Goal: Task Accomplishment & Management: Manage account settings

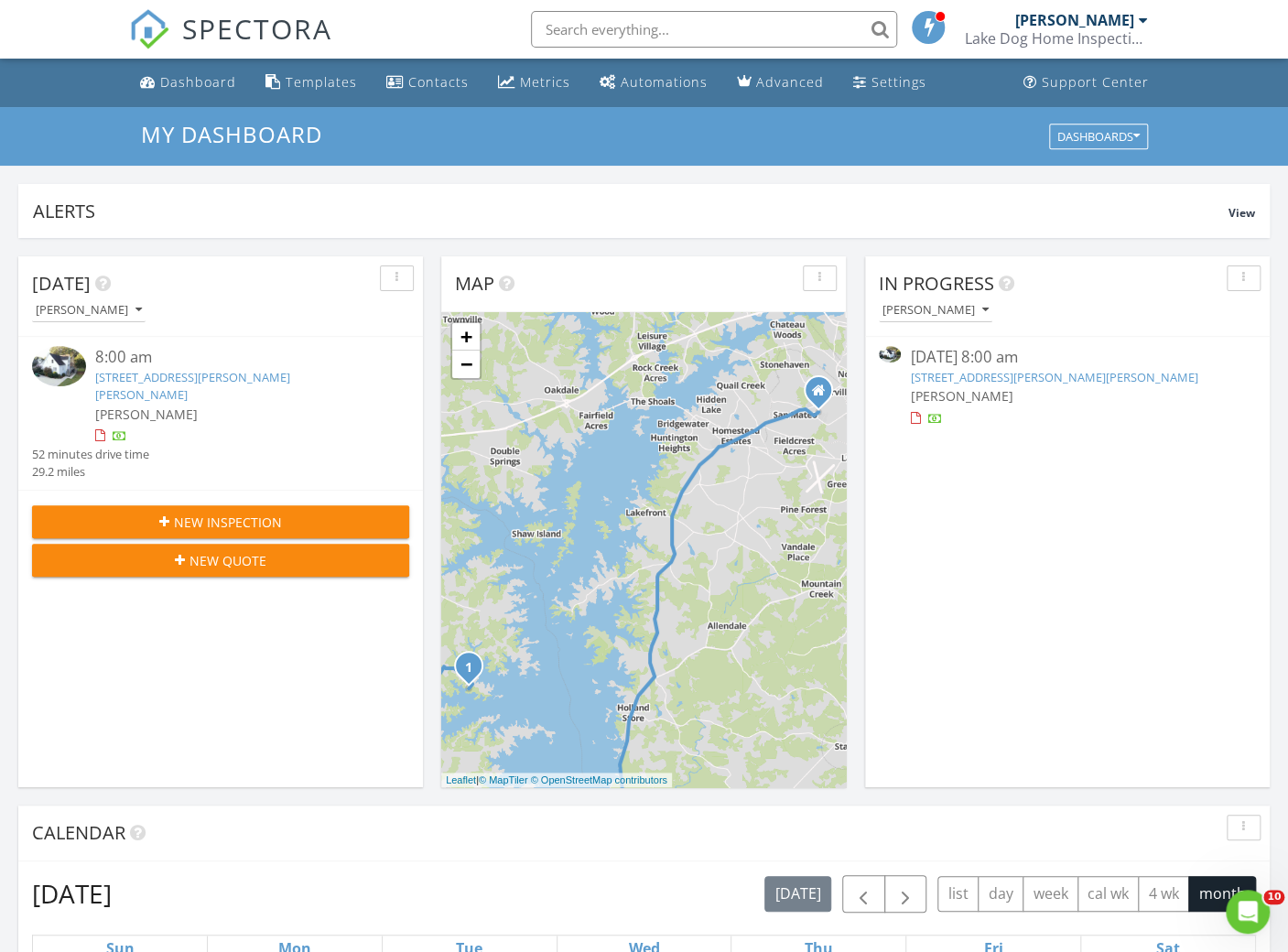
click at [250, 378] on link "[STREET_ADDRESS][PERSON_NAME][PERSON_NAME]" at bounding box center [193, 385] width 195 height 34
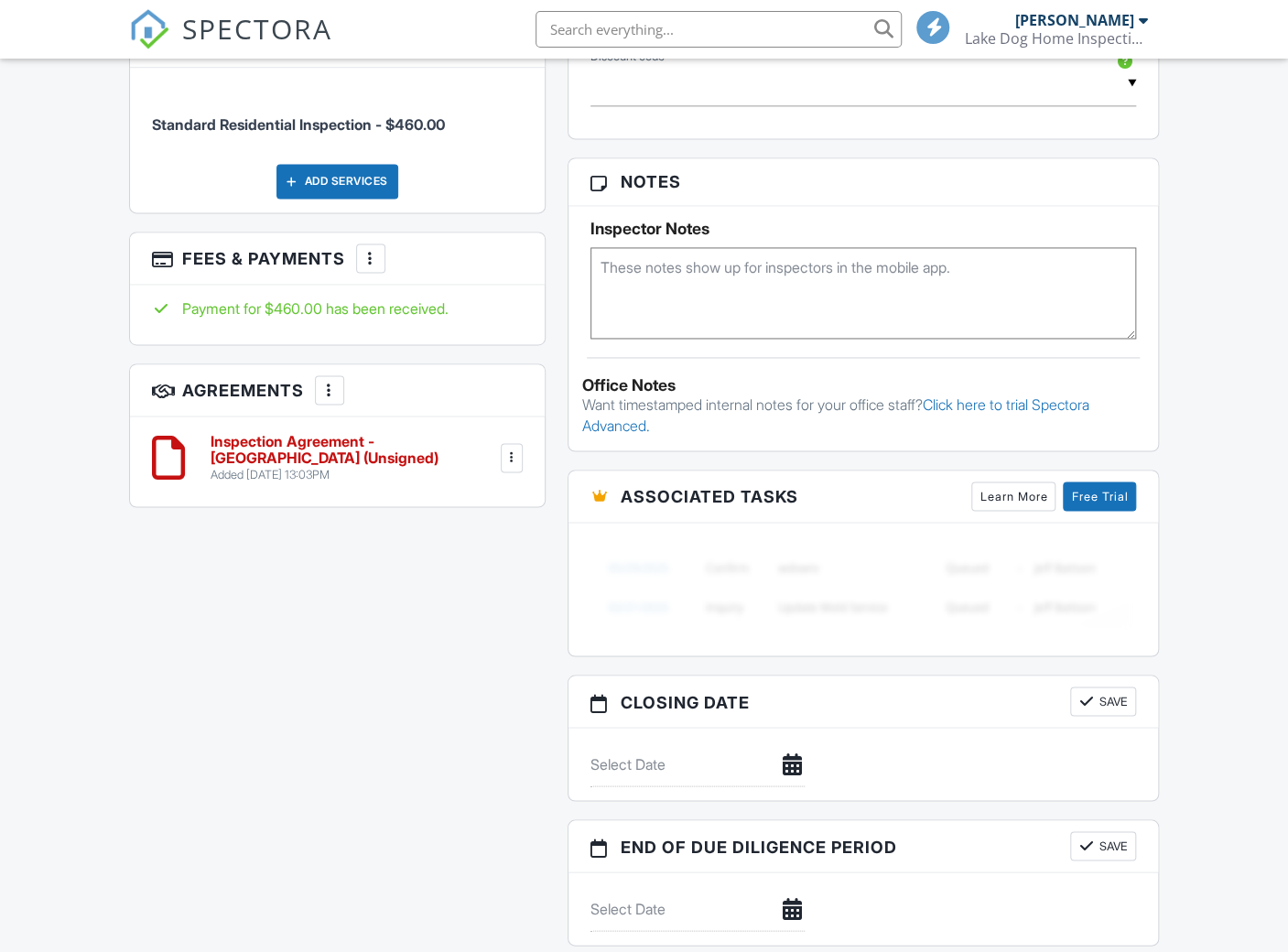
click at [235, 466] on h6 "Inspection Agreement - GA (Unsigned)" at bounding box center [354, 450] width 286 height 32
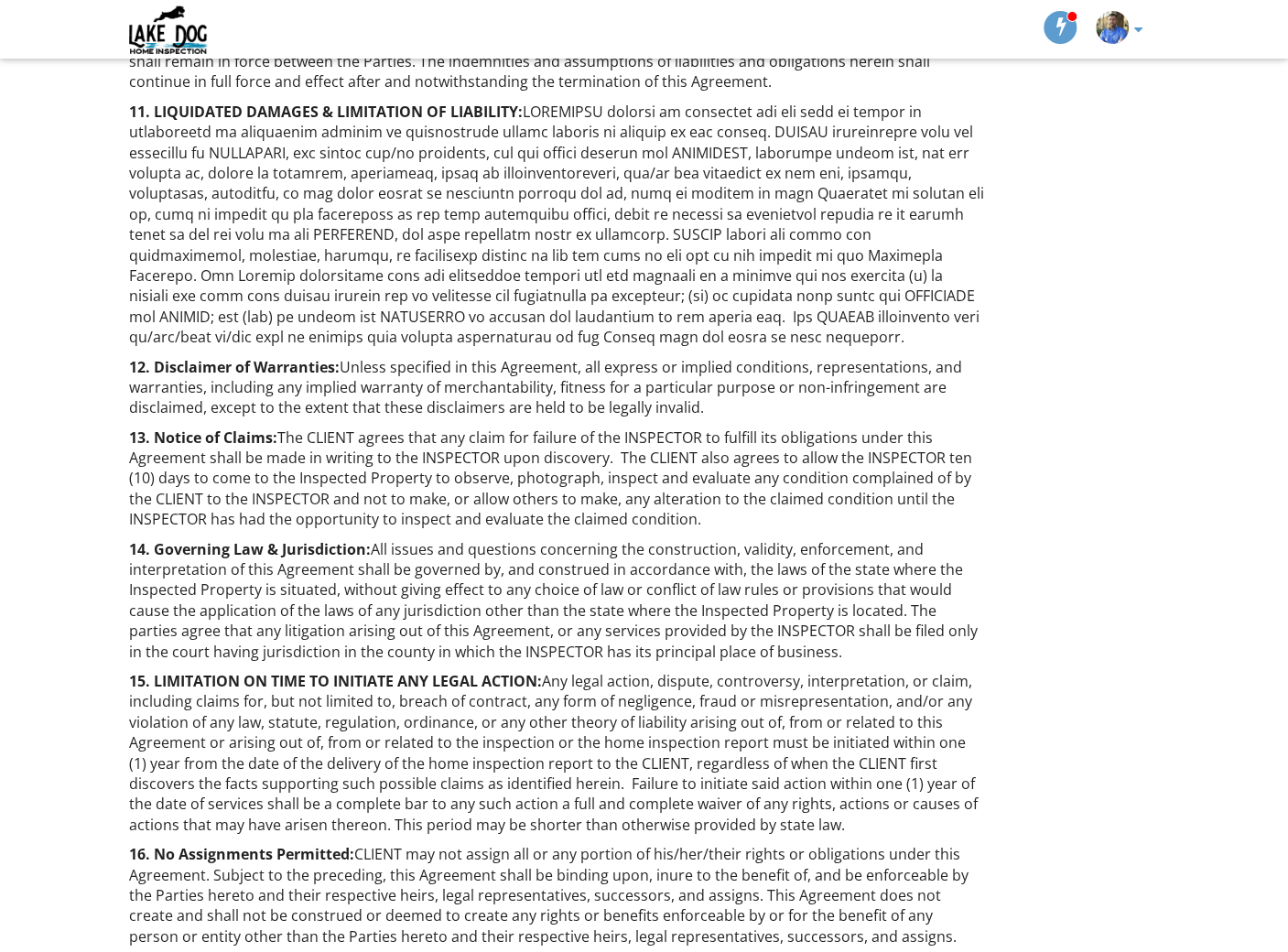
scroll to position [3313, 0]
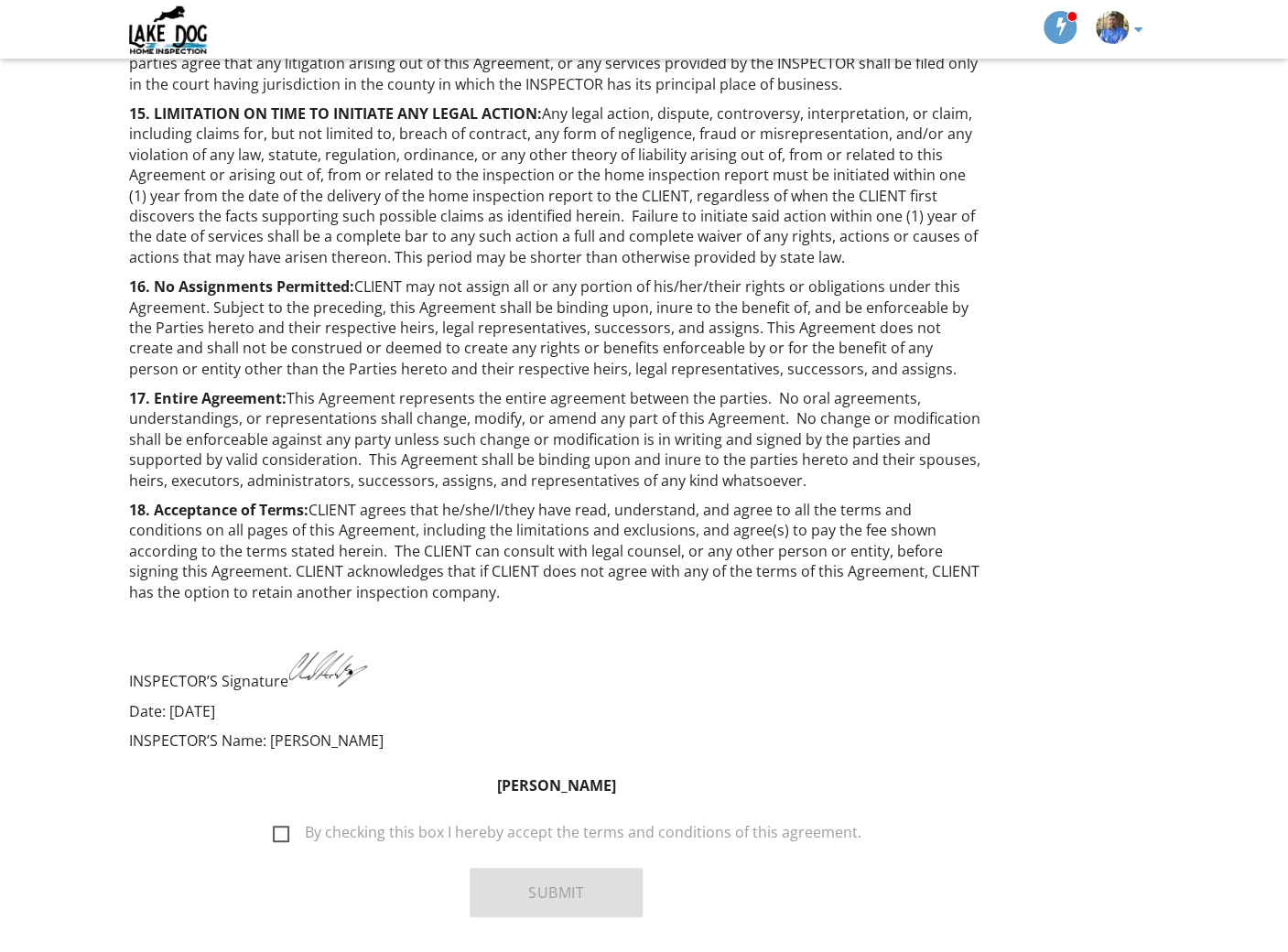
click at [279, 824] on label "By checking this box I hereby accept the terms and conditions of this agreement." at bounding box center [567, 835] width 588 height 22
click at [274, 817] on input "By checking this box I hereby accept the terms and conditions of this agreement." at bounding box center [268, 823] width 12 height 12
checkbox input "true"
click at [519, 868] on button "Submit" at bounding box center [556, 892] width 173 height 50
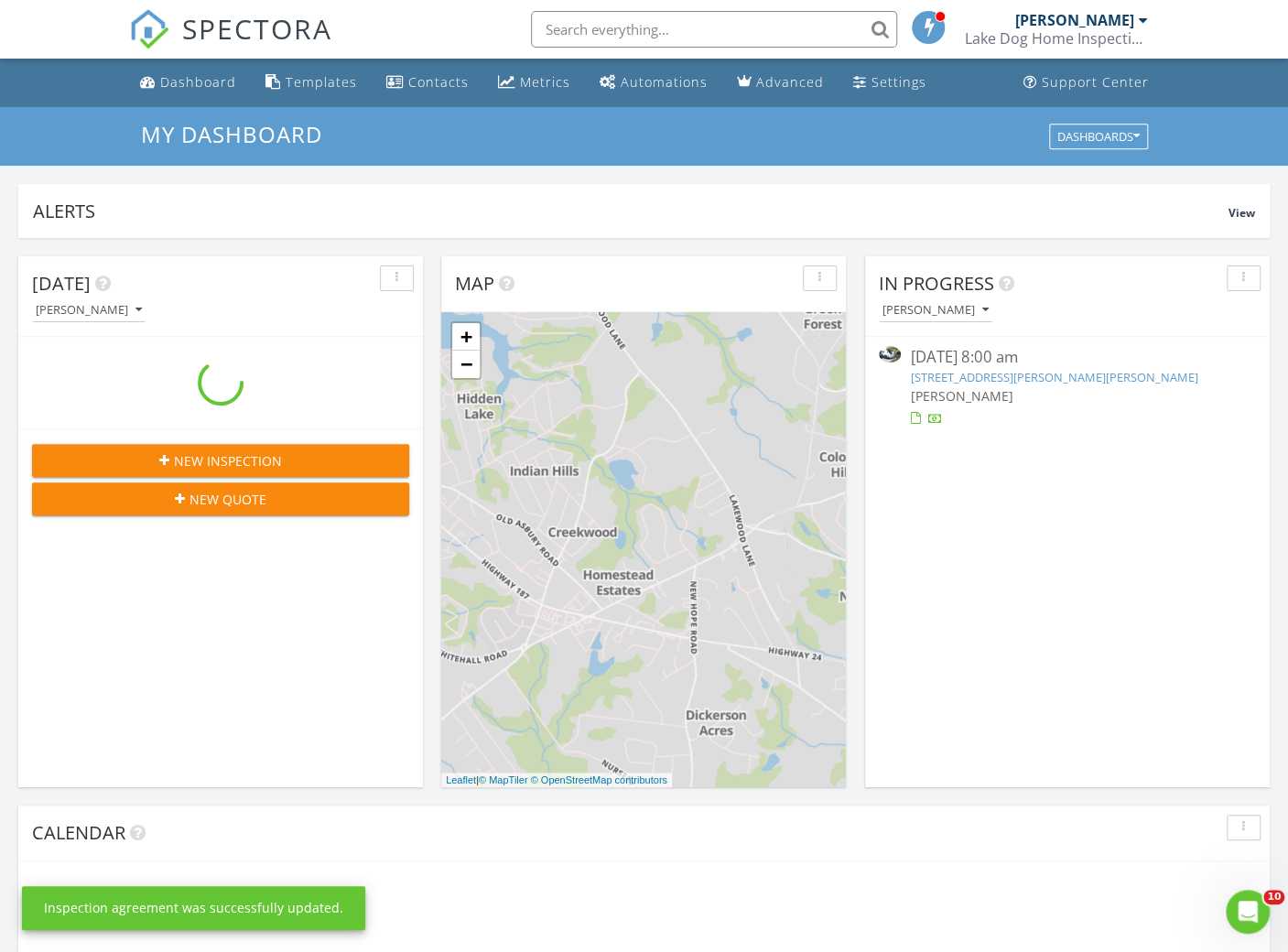
scroll to position [1693, 1314]
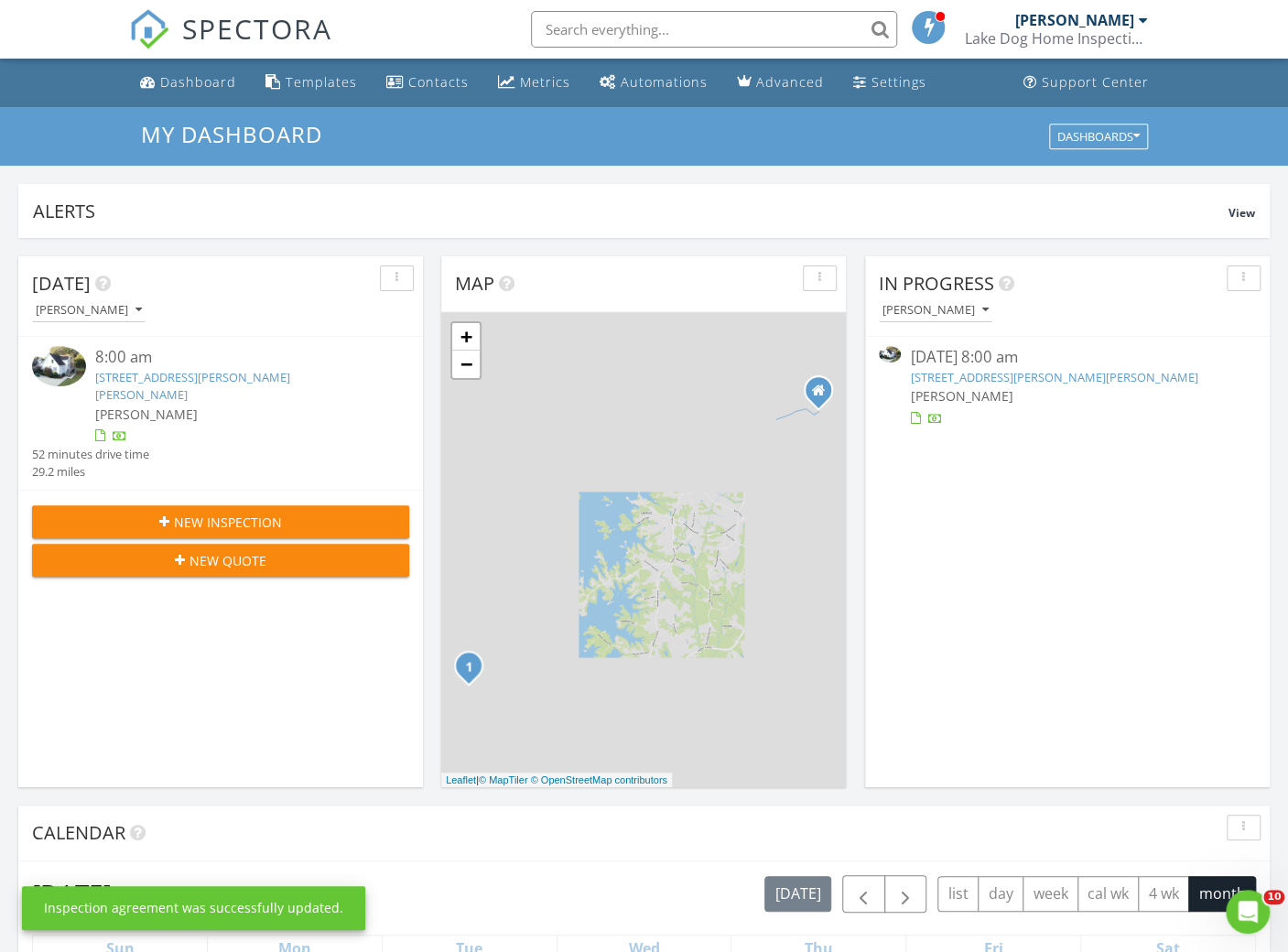
click at [165, 382] on link "159 Massey Subdivision Rd, Hartwell, GA 30643" at bounding box center [193, 385] width 195 height 34
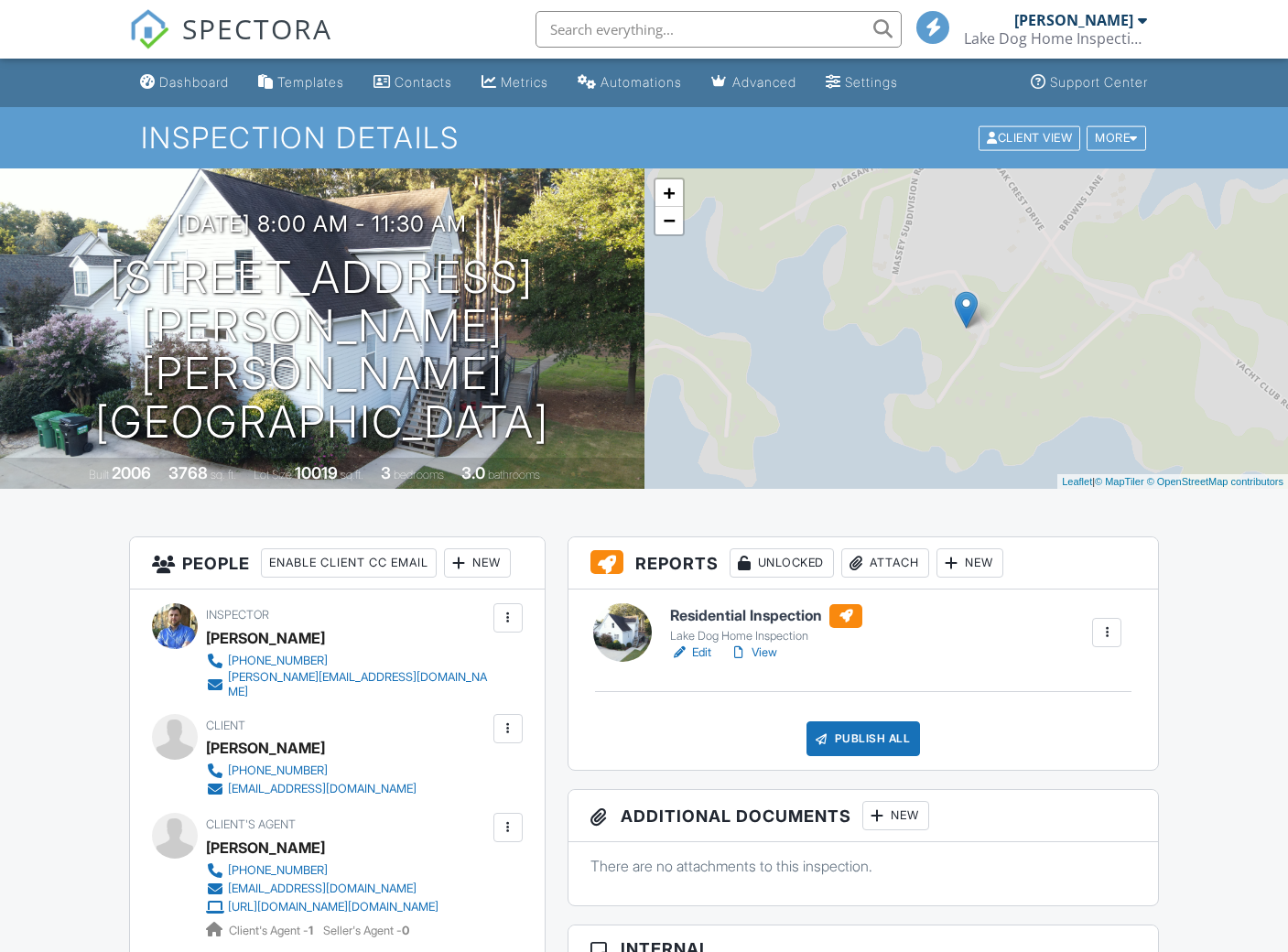
click at [702, 653] on link "Edit" at bounding box center [690, 653] width 41 height 19
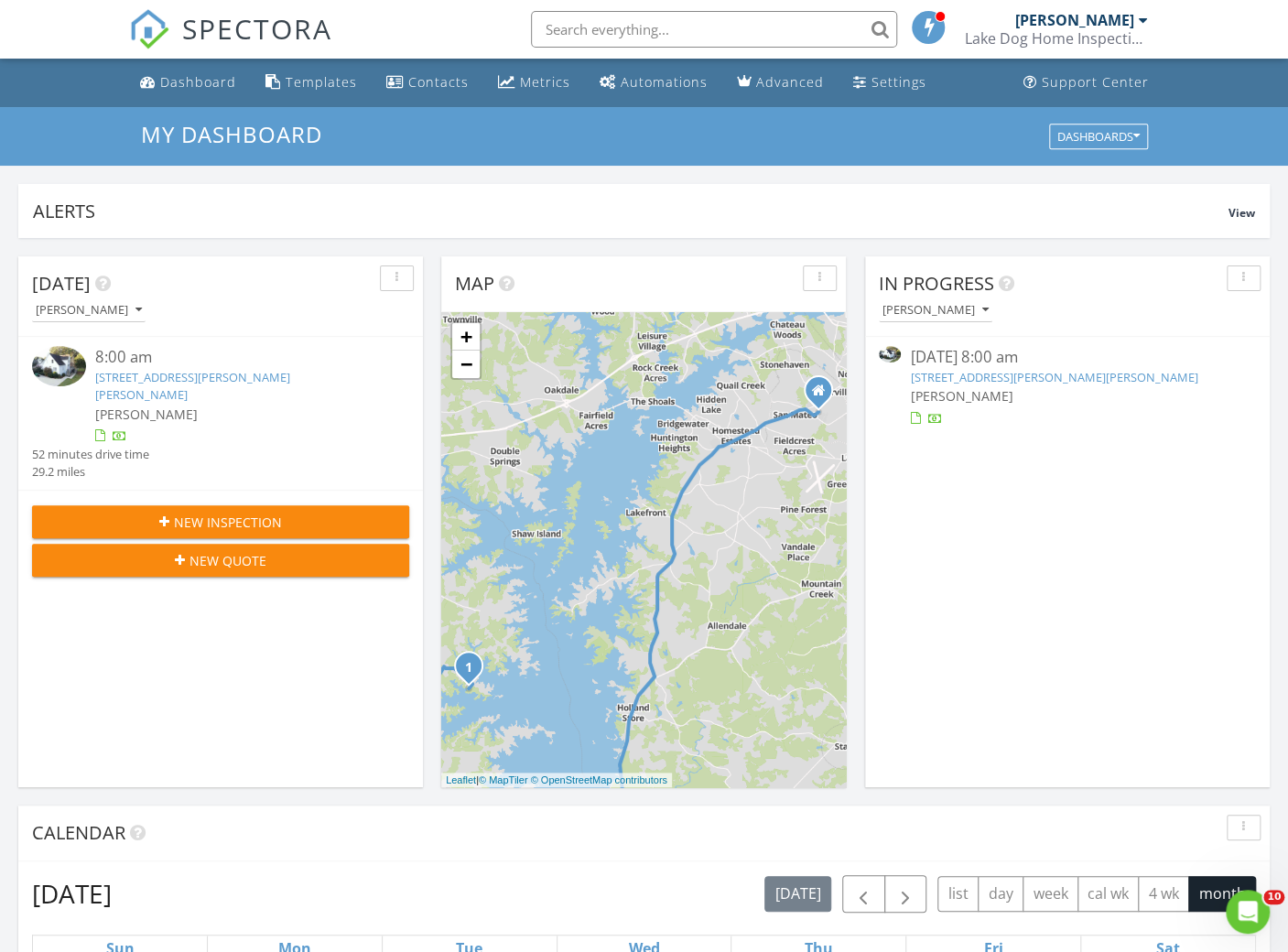
click at [239, 372] on link "159 Massey Subdivision Rd, Hartwell, GA 30643" at bounding box center [193, 385] width 195 height 34
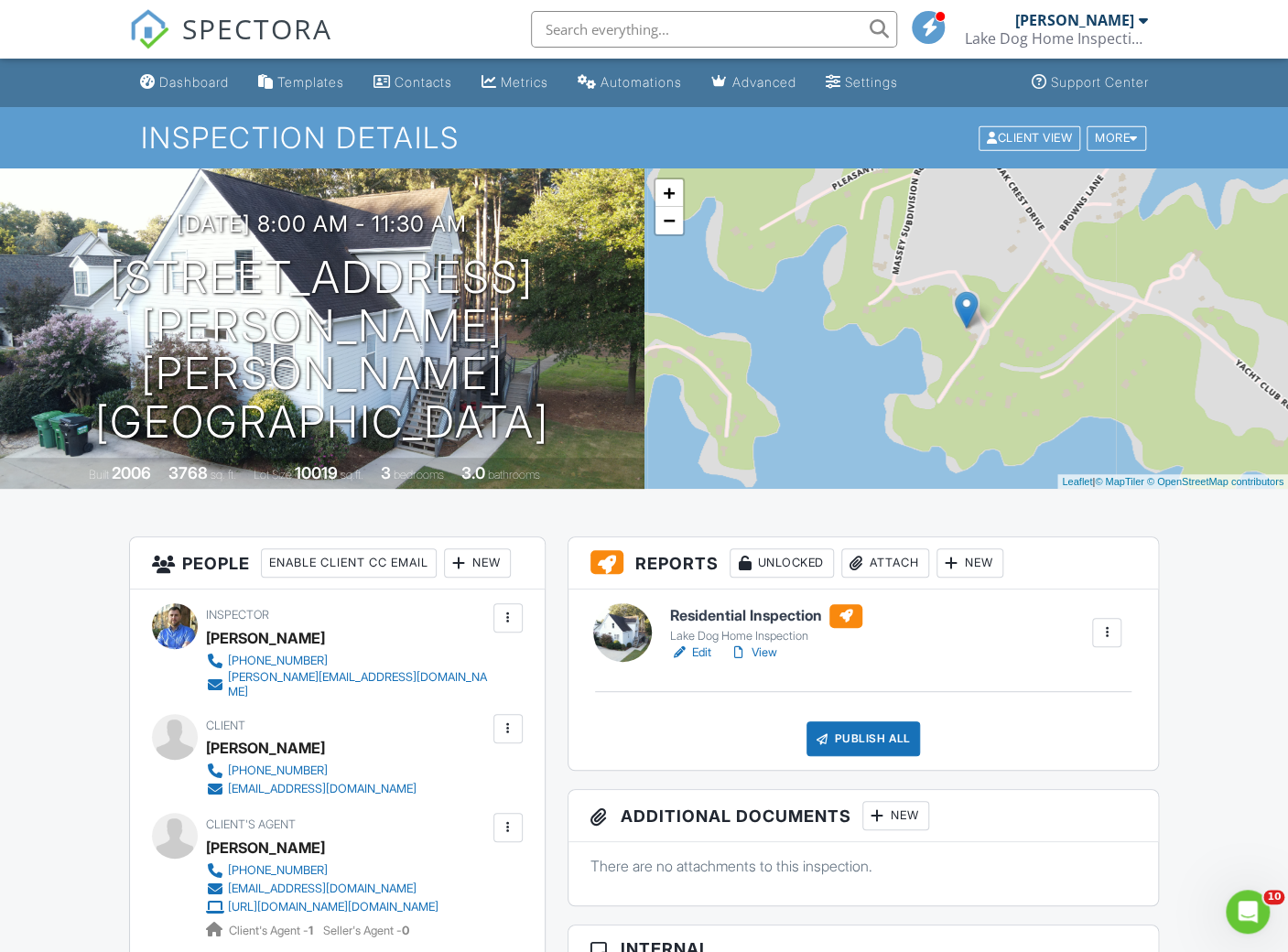
click at [833, 728] on div "Publish All" at bounding box center [863, 738] width 114 height 35
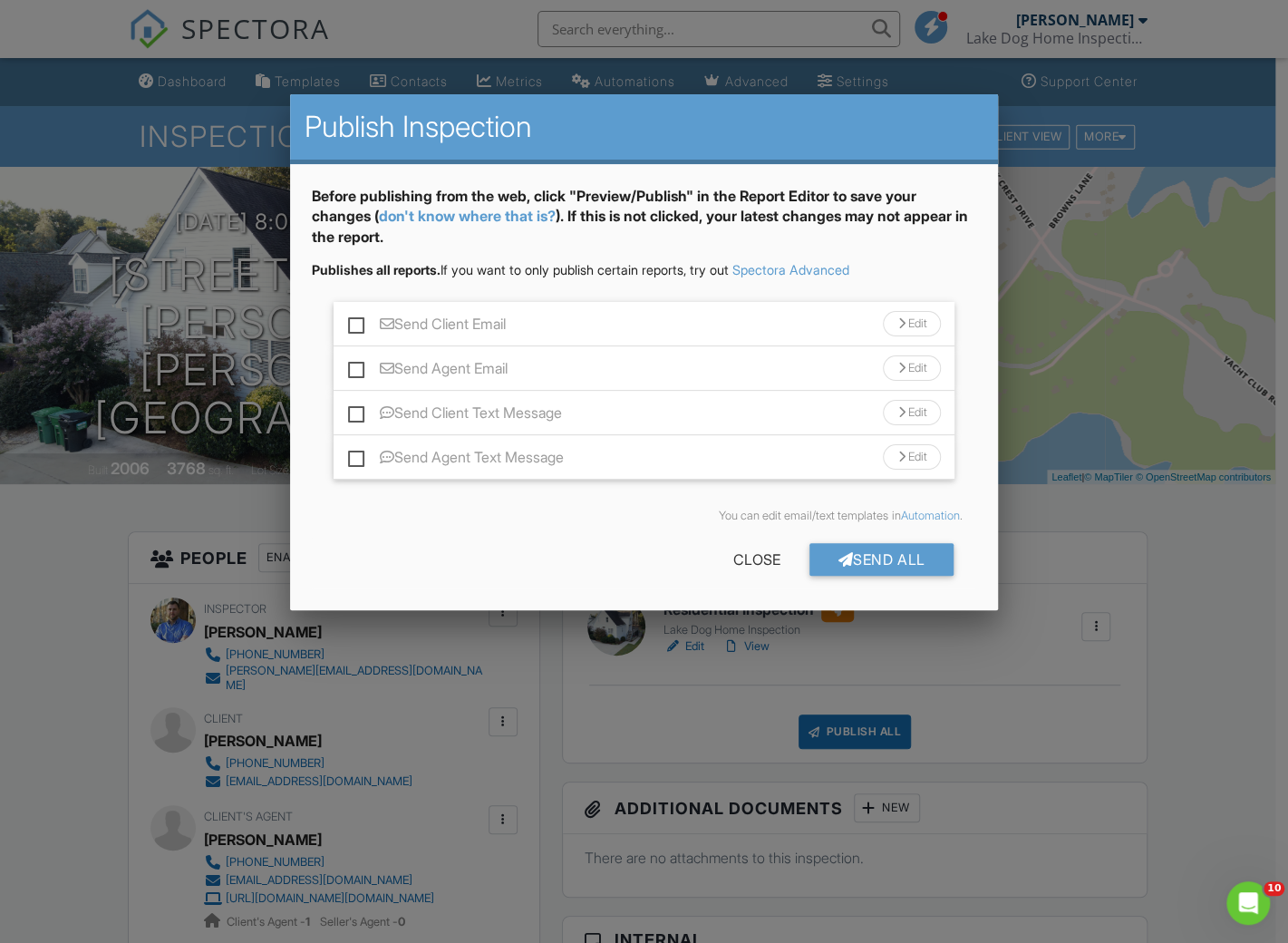
click at [362, 319] on label "Send Client Email" at bounding box center [427, 327] width 157 height 22
click at [360, 319] on input "Send Client Email" at bounding box center [354, 315] width 12 height 12
checkbox input "true"
click at [357, 370] on label "Send Agent Email" at bounding box center [428, 371] width 159 height 22
click at [357, 365] on input "Send Agent Email" at bounding box center [354, 359] width 12 height 12
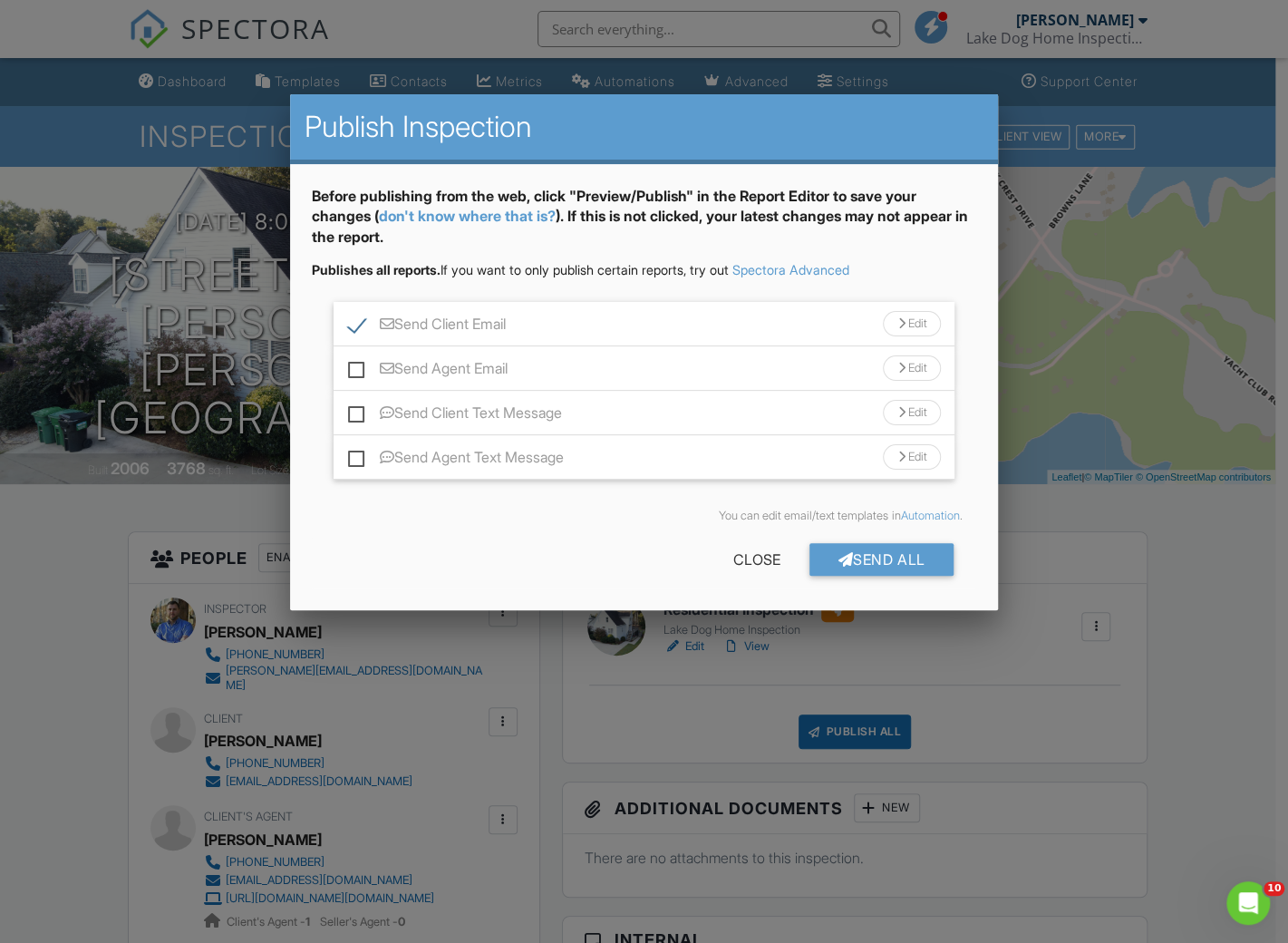
checkbox input "true"
click at [843, 556] on div at bounding box center [845, 560] width 16 height 15
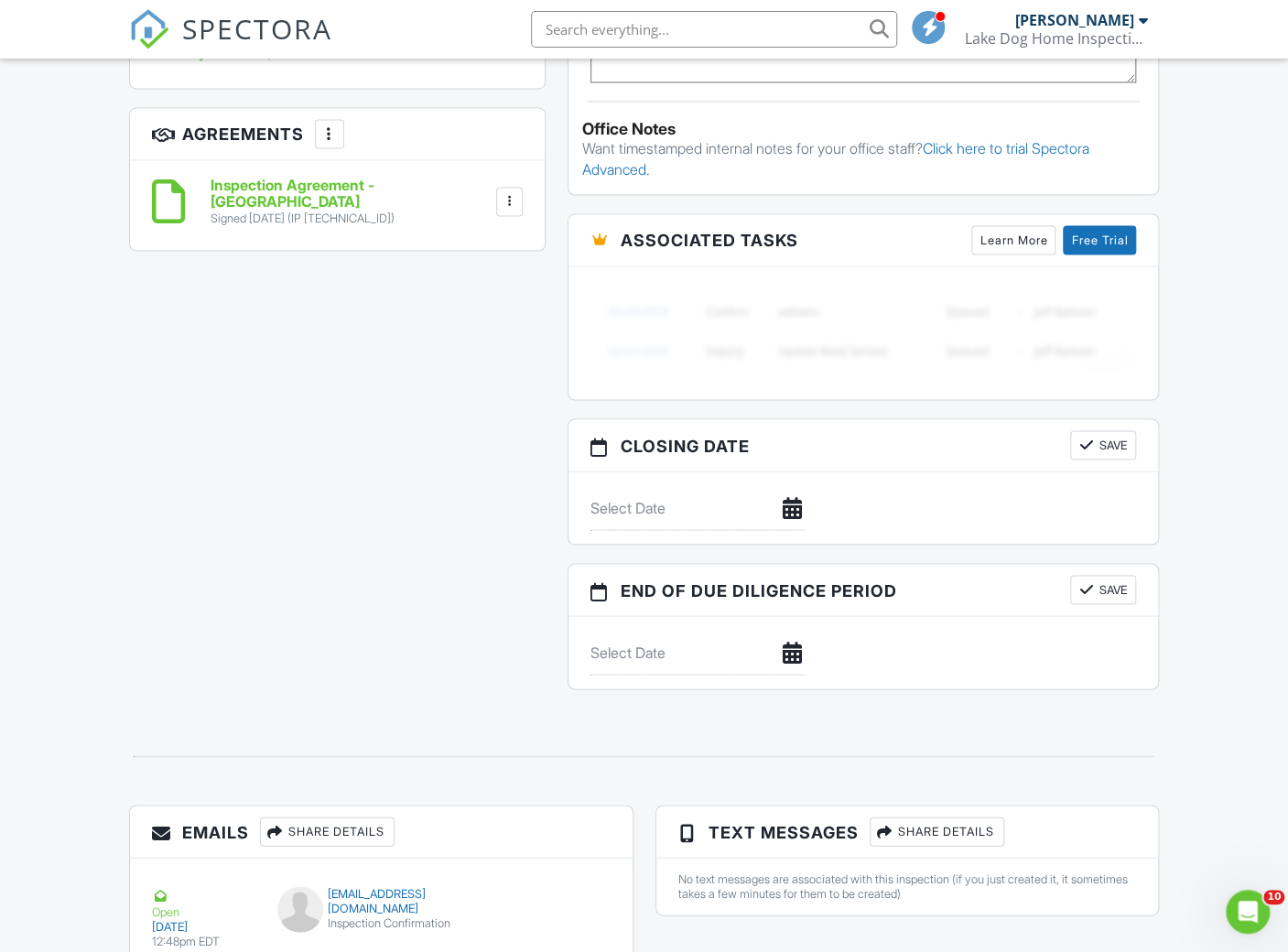
scroll to position [2070, 0]
